Goal: Navigation & Orientation: Find specific page/section

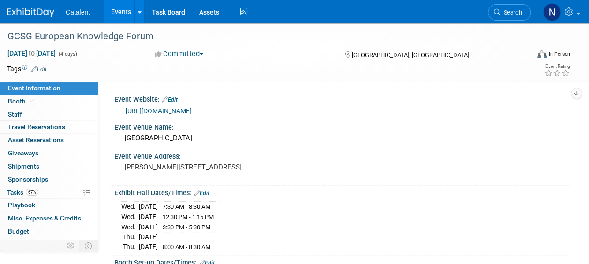
click at [120, 10] on link "Events" at bounding box center [121, 11] width 34 height 23
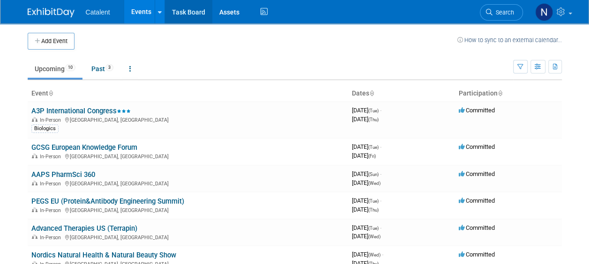
click at [182, 8] on link "Task Board" at bounding box center [188, 11] width 47 height 23
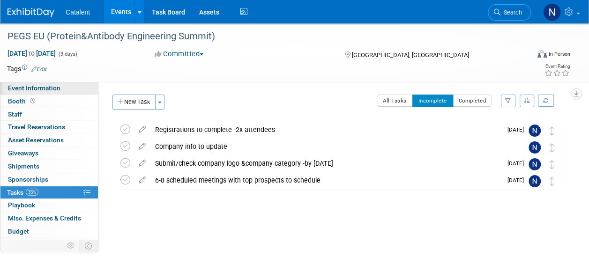
click at [39, 90] on span "Event Information" at bounding box center [34, 88] width 53 height 8
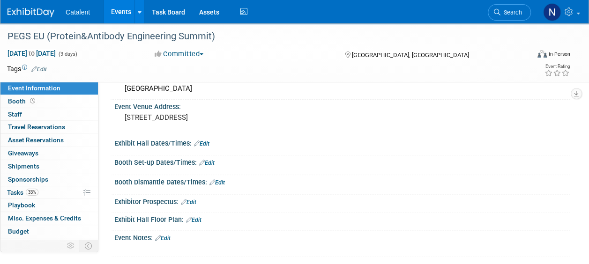
scroll to position [60, 0]
